Goal: Information Seeking & Learning: Understand process/instructions

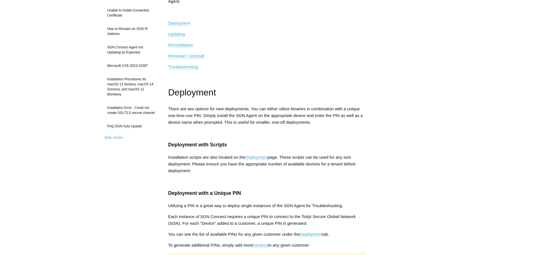
scroll to position [84, 0]
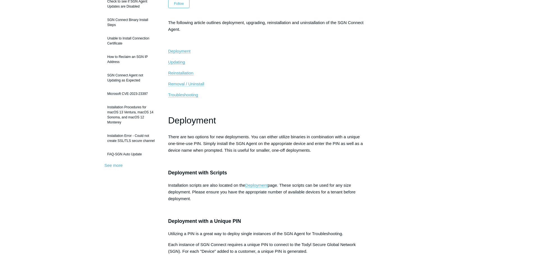
click at [187, 81] on span "Removal / Uninstall" at bounding box center [186, 83] width 36 height 5
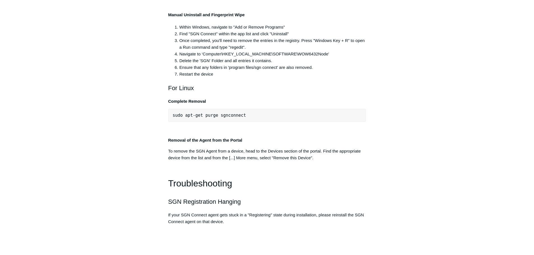
scroll to position [1145, 0]
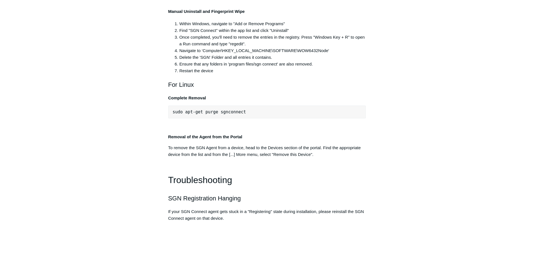
drag, startPoint x: 172, startPoint y: 117, endPoint x: 303, endPoint y: 132, distance: 131.7
drag, startPoint x: 305, startPoint y: 130, endPoint x: 171, endPoint y: 114, distance: 134.8
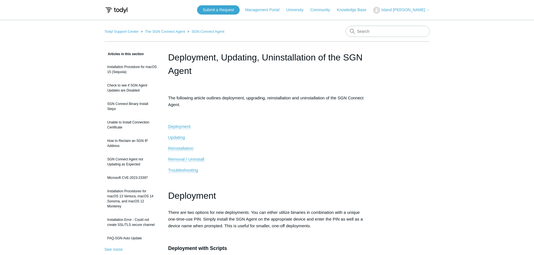
scroll to position [725, 0]
